Goal: Task Accomplishment & Management: Use online tool/utility

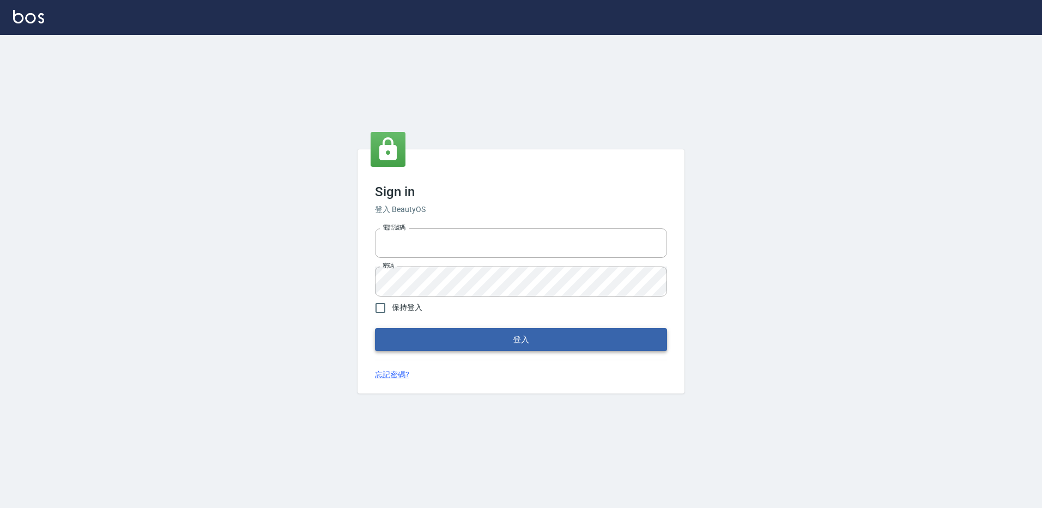
type input "27222158"
click at [542, 336] on button "登入" at bounding box center [521, 339] width 292 height 23
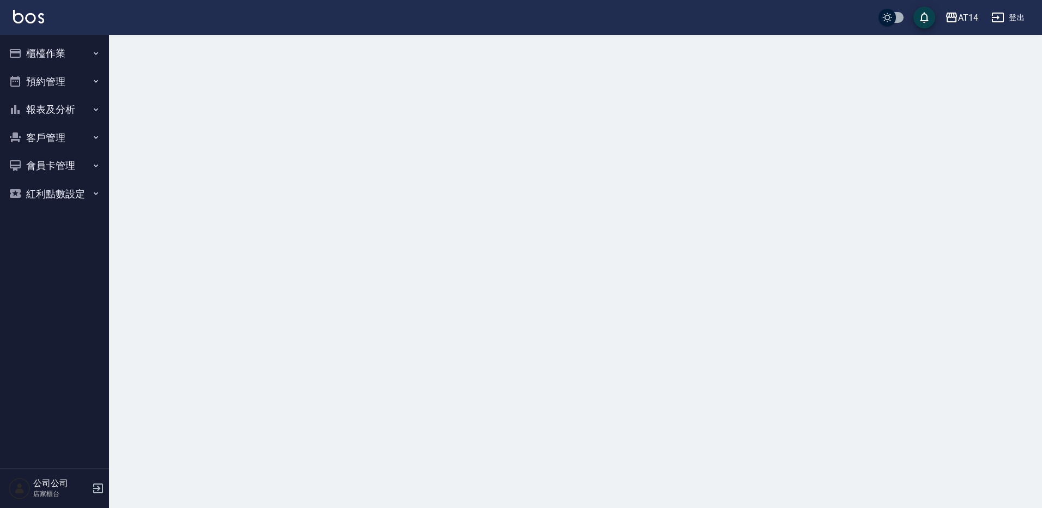
click at [40, 54] on button "櫃檯作業" at bounding box center [54, 53] width 100 height 28
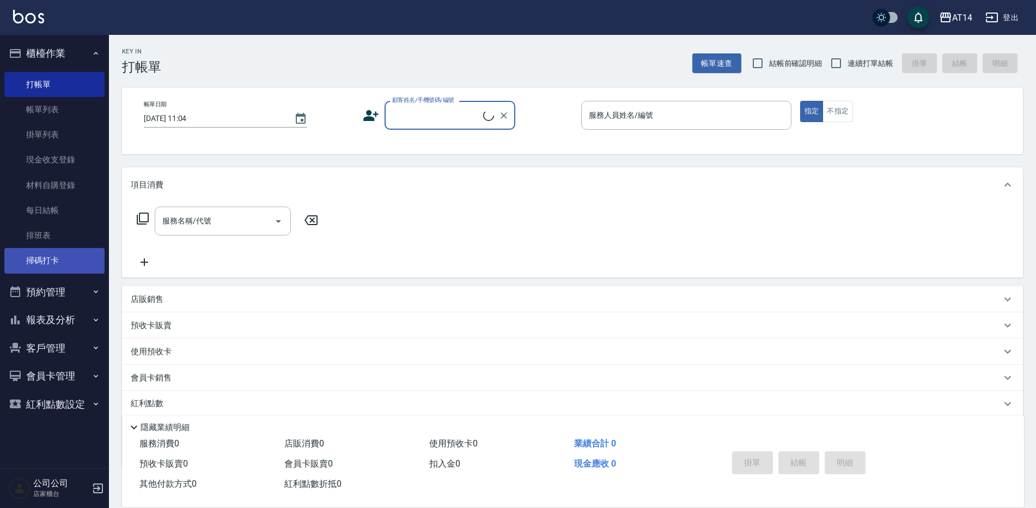
click at [55, 261] on link "掃碼打卡" at bounding box center [54, 260] width 100 height 25
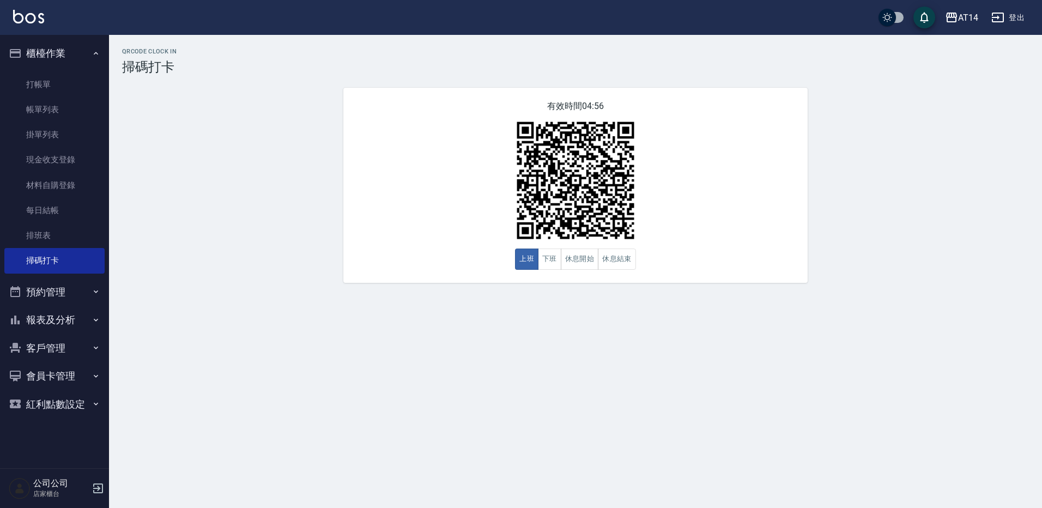
drag, startPoint x: 43, startPoint y: 74, endPoint x: 52, endPoint y: 66, distance: 11.6
click at [43, 74] on link "打帳單" at bounding box center [54, 84] width 100 height 25
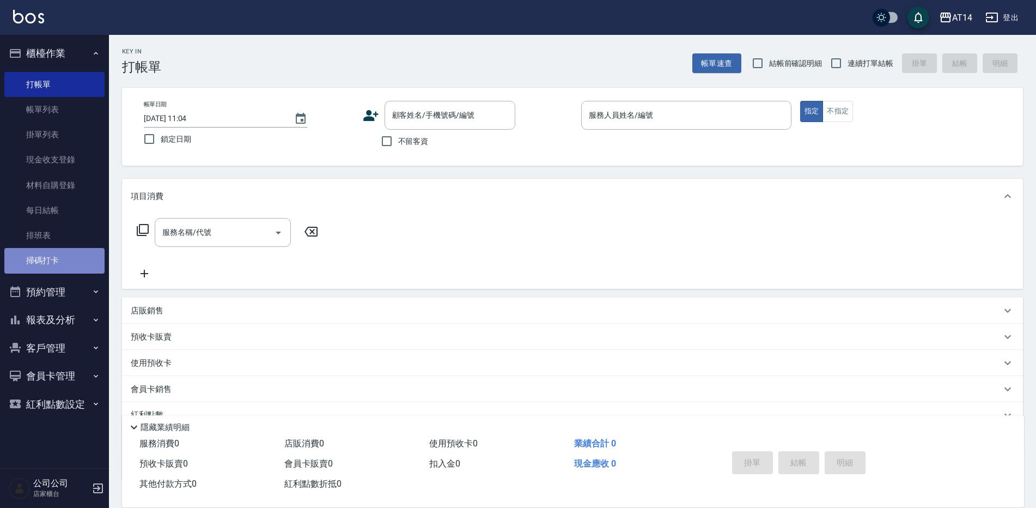
click at [59, 264] on link "掃碼打卡" at bounding box center [54, 260] width 100 height 25
